Goal: Navigation & Orientation: Find specific page/section

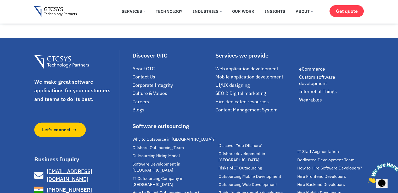
scroll to position [1225, 0]
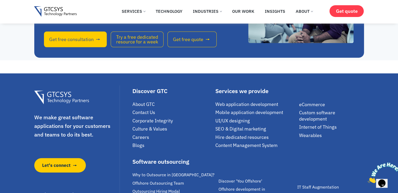
scroll to position [1188, 0]
click at [138, 134] on span "Careers" at bounding box center [140, 137] width 17 height 6
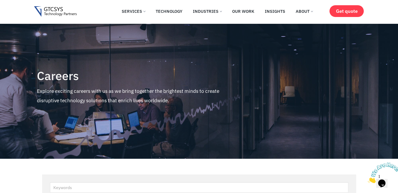
click at [55, 11] on img at bounding box center [55, 11] width 43 height 11
